Goal: Navigation & Orientation: Find specific page/section

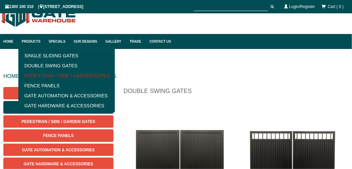
scroll to position [17, 0]
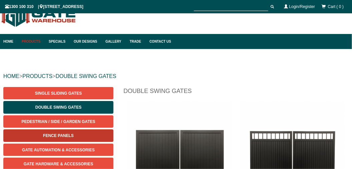
click at [54, 134] on link "Fence Panels" at bounding box center [58, 135] width 110 height 12
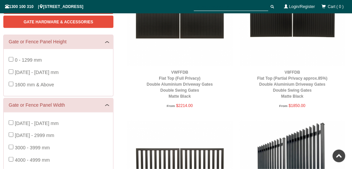
scroll to position [190, 0]
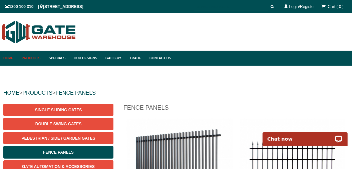
click at [8, 60] on link "Home" at bounding box center [10, 58] width 15 height 15
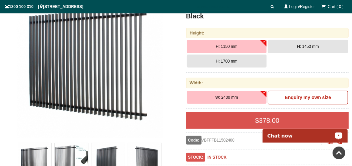
click at [271, 134] on p "Chat now" at bounding box center [300, 134] width 66 height 5
click at [280, 135] on p "Chat now" at bounding box center [300, 134] width 66 height 5
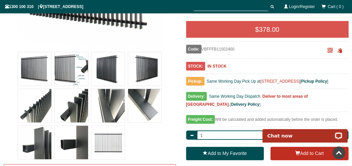
scroll to position [225, 0]
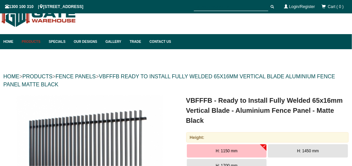
scroll to position [17, 0]
